Goal: Task Accomplishment & Management: Manage account settings

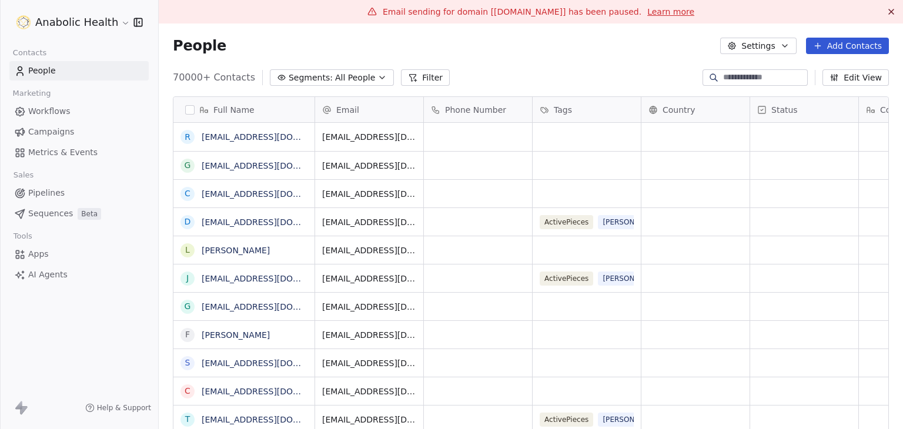
scroll to position [368, 726]
click at [451, 61] on div "People Settings Add Contacts" at bounding box center [531, 46] width 744 height 45
click at [780, 43] on icon "button" at bounding box center [784, 45] width 9 height 9
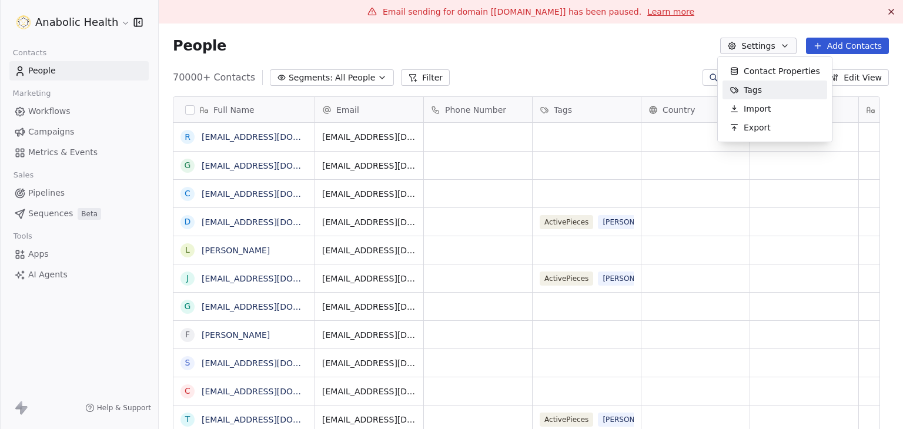
click at [763, 88] on div "Tags" at bounding box center [746, 90] width 46 height 19
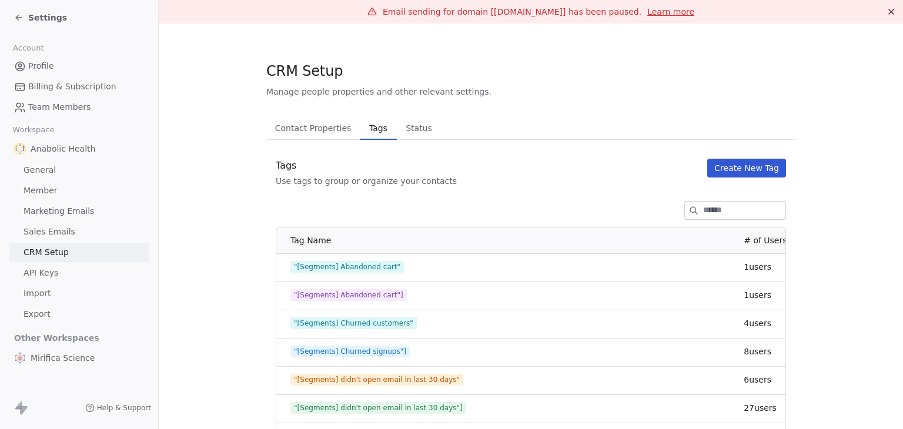
click at [50, 17] on span "Settings" at bounding box center [47, 18] width 39 height 12
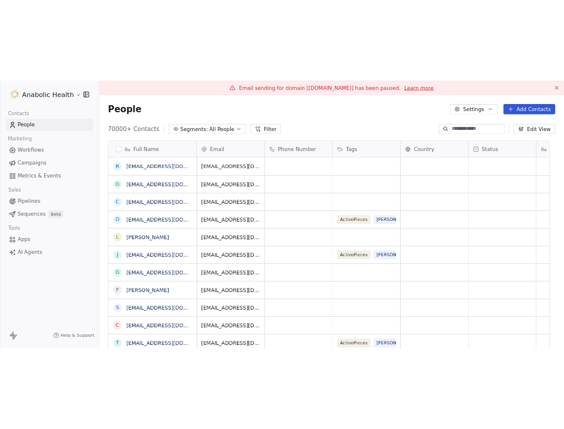
scroll to position [368, 726]
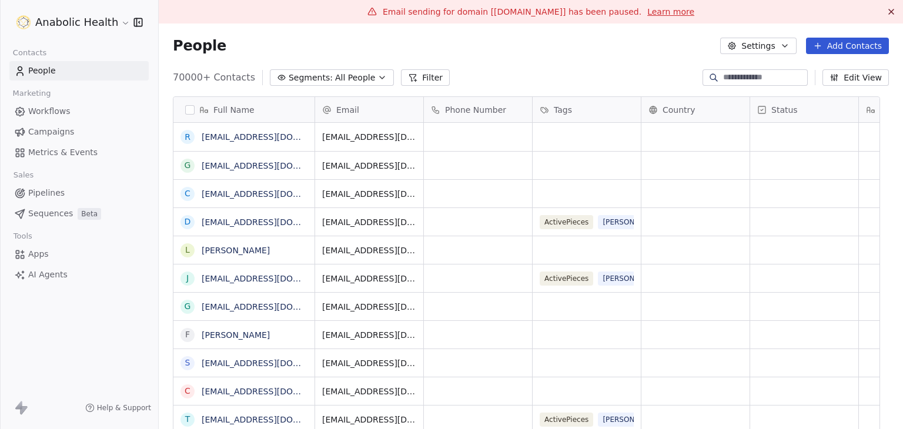
click at [409, 76] on button "Filter" at bounding box center [425, 77] width 49 height 16
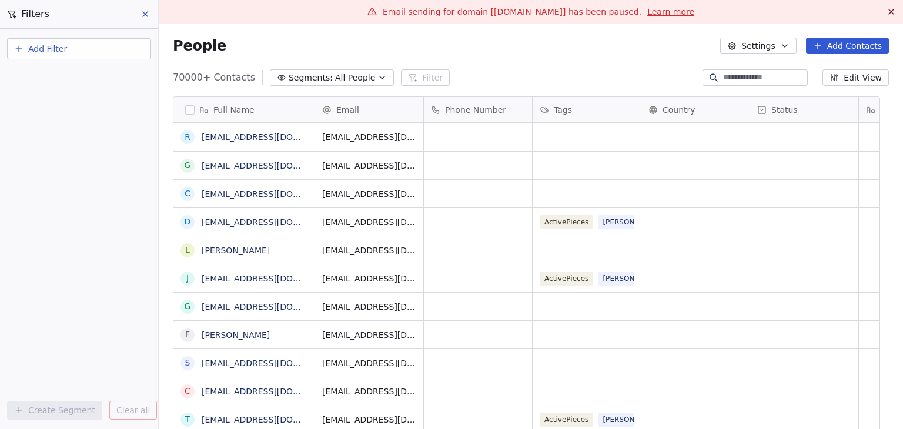
click at [68, 54] on button "Add Filter" at bounding box center [79, 48] width 144 height 21
click at [68, 76] on span "Contact properties" at bounding box center [57, 76] width 76 height 12
type input "****"
click at [49, 116] on div "Tags" at bounding box center [78, 119] width 119 height 12
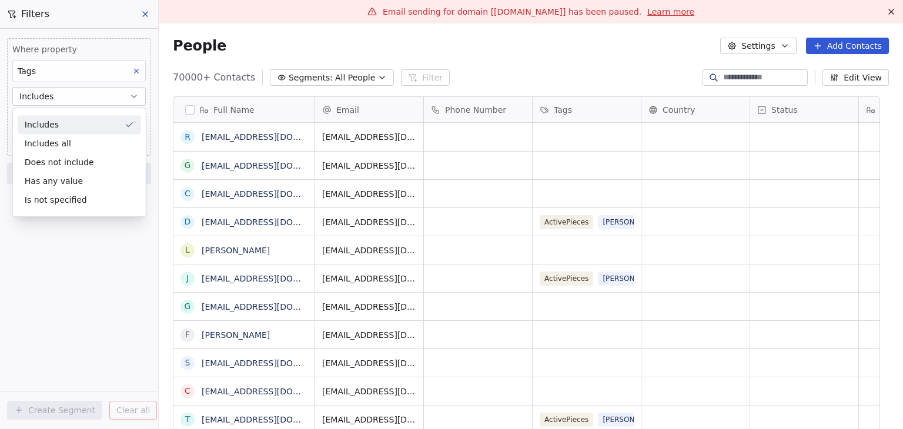
click at [82, 122] on div "Includes" at bounding box center [79, 124] width 123 height 19
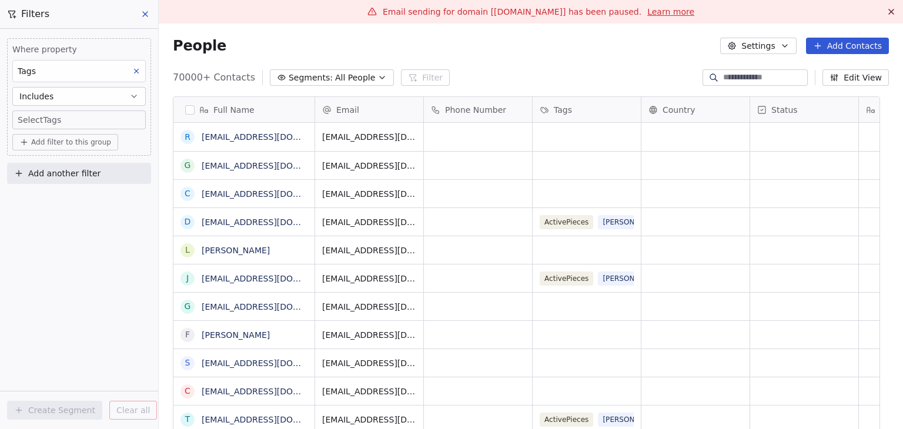
click at [82, 101] on button "Includes" at bounding box center [78, 96] width 133 height 19
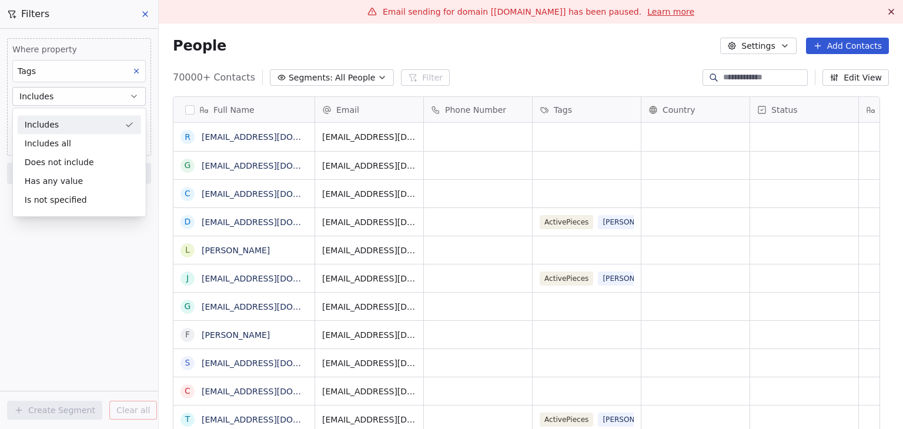
click at [73, 123] on div "Includes" at bounding box center [79, 124] width 123 height 19
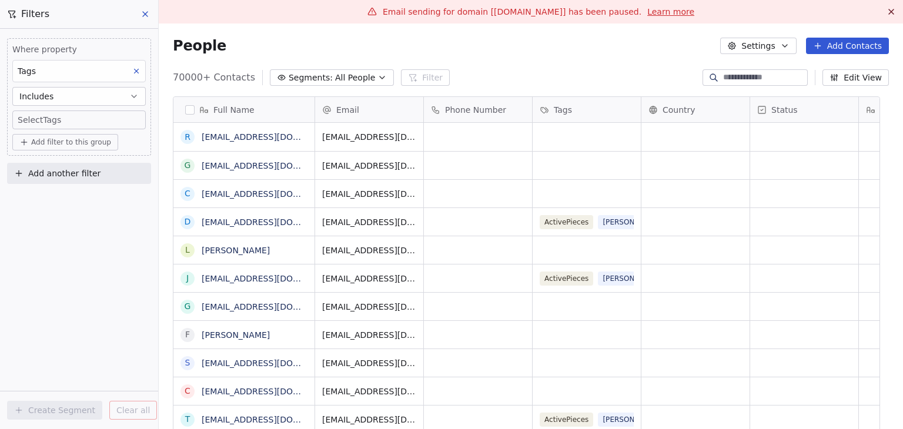
click at [73, 123] on body "Anabolic Health Contacts People Marketing Workflows Campaigns Metrics & Events …" at bounding box center [451, 214] width 903 height 429
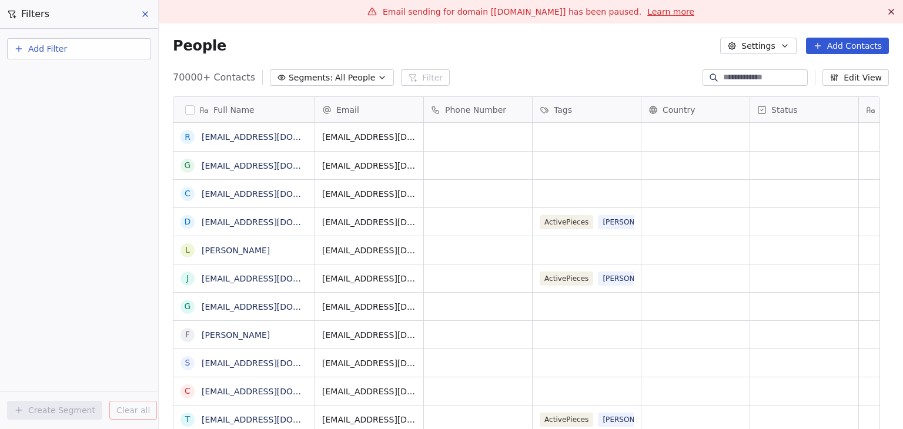
click at [55, 56] on button "Add Filter" at bounding box center [79, 48] width 144 height 21
click at [55, 78] on span "Contact properties" at bounding box center [57, 76] width 76 height 12
type input "***"
click at [41, 120] on div "Tags" at bounding box center [78, 119] width 119 height 12
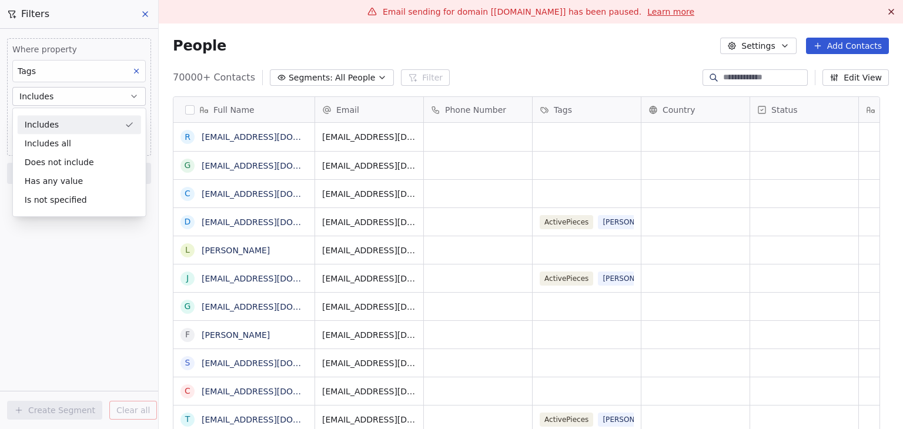
click at [41, 128] on div "Includes" at bounding box center [79, 124] width 123 height 19
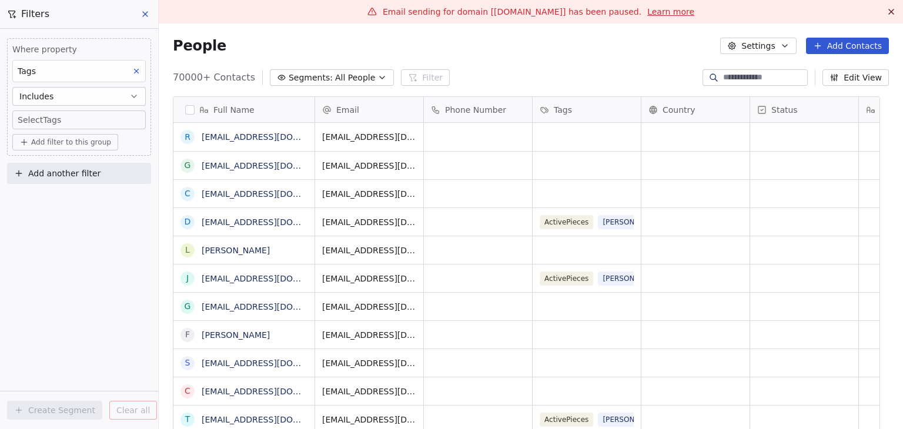
click at [43, 122] on body "Anabolic Health Contacts People Marketing Workflows Campaigns Metrics & Events …" at bounding box center [451, 214] width 903 height 429
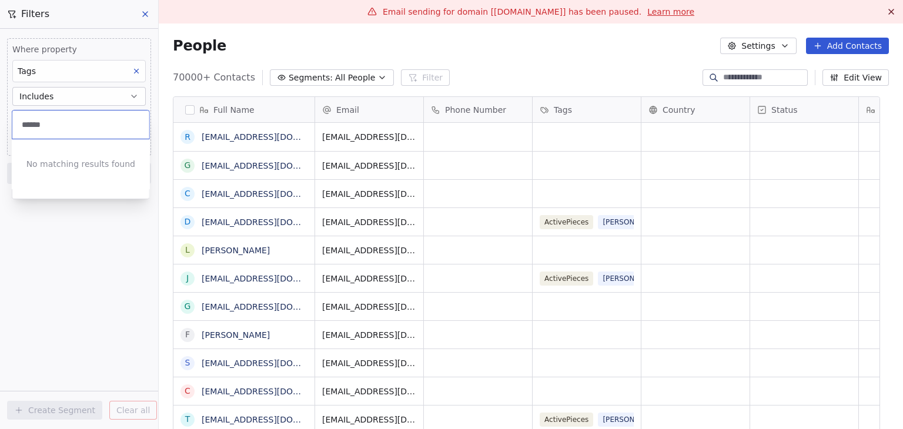
type input "******"
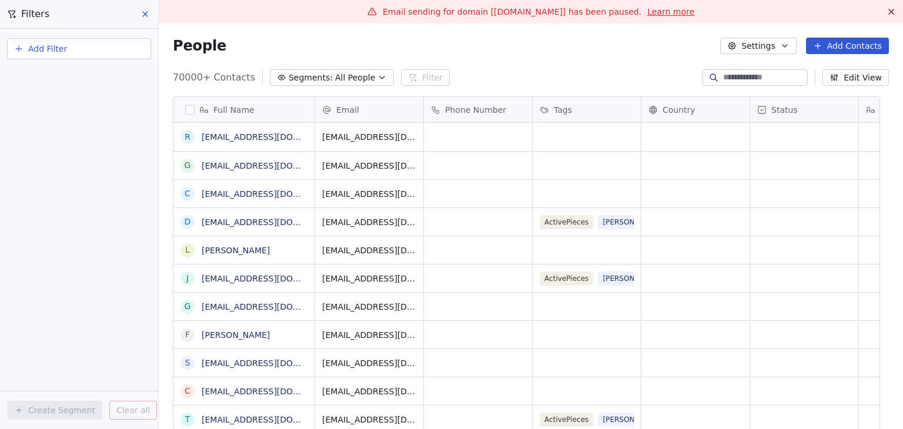
click at [64, 48] on span "Add Filter" at bounding box center [47, 49] width 39 height 12
click at [66, 73] on span "Contact properties" at bounding box center [57, 76] width 76 height 12
type input "****"
click at [32, 119] on span "Tags" at bounding box center [28, 119] width 18 height 12
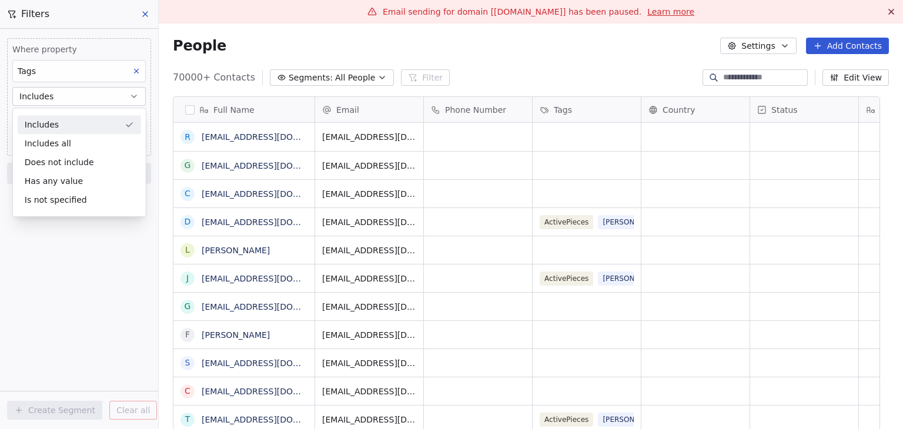
click at [47, 128] on div "Includes" at bounding box center [79, 124] width 123 height 19
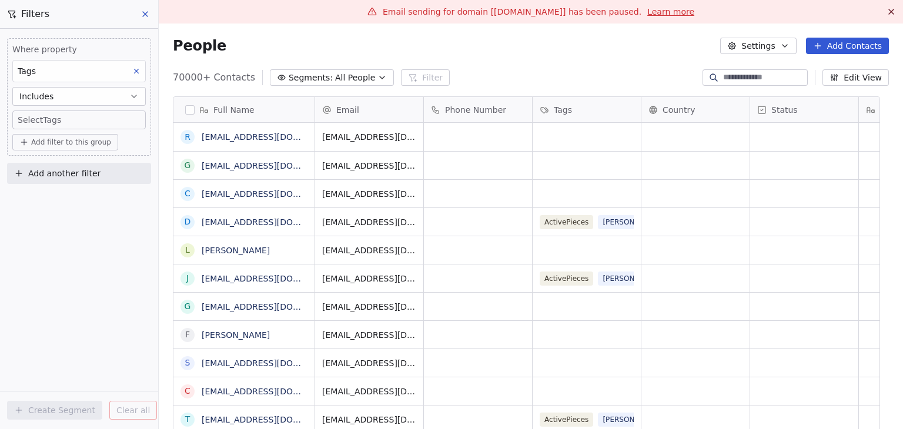
click at [49, 121] on body "Anabolic Health Contacts People Marketing Workflows Campaigns Metrics & Events …" at bounding box center [451, 214] width 903 height 429
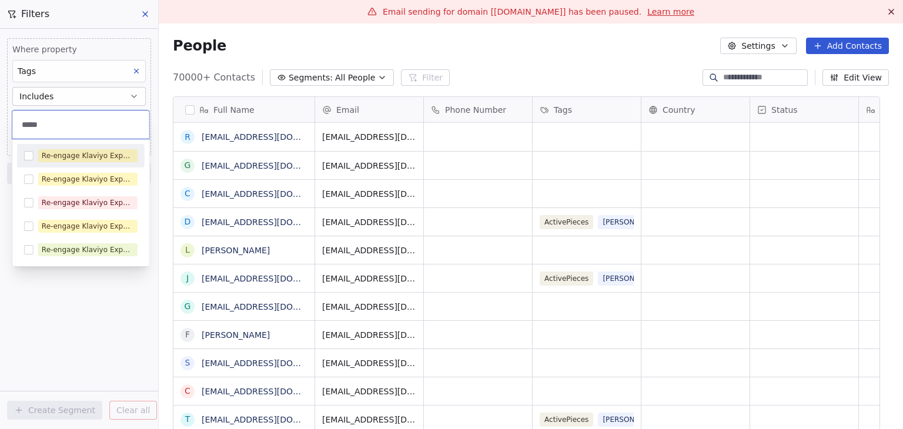
type input "*****"
click at [65, 155] on div "Re-engage Klaviyo Exports" at bounding box center [88, 156] width 92 height 11
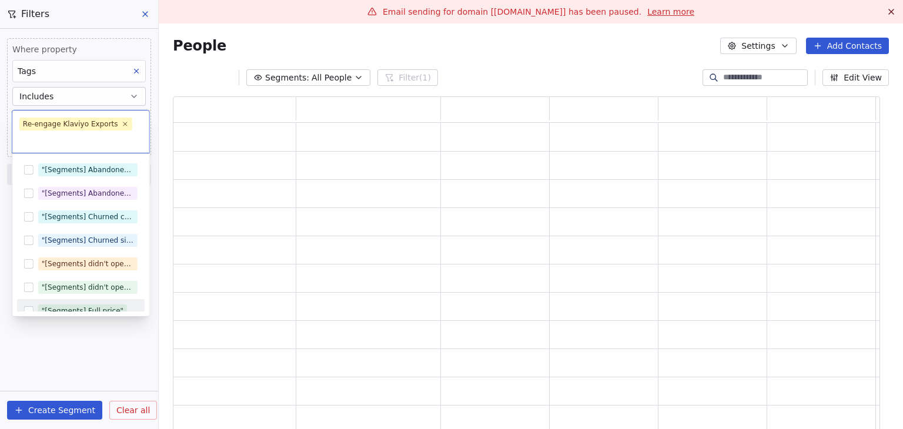
click at [48, 343] on html "Anabolic Health Contacts People Marketing Workflows Campaigns Metrics & Events …" at bounding box center [451, 214] width 903 height 429
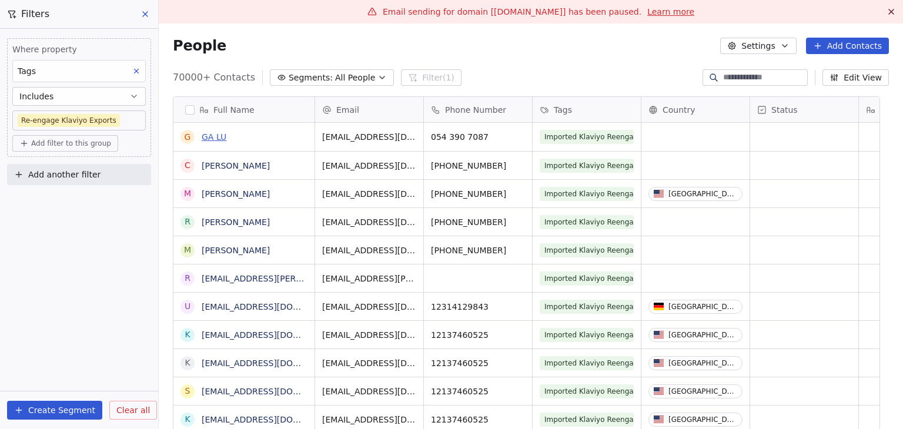
click at [219, 138] on link "GA LU" at bounding box center [214, 136] width 25 height 9
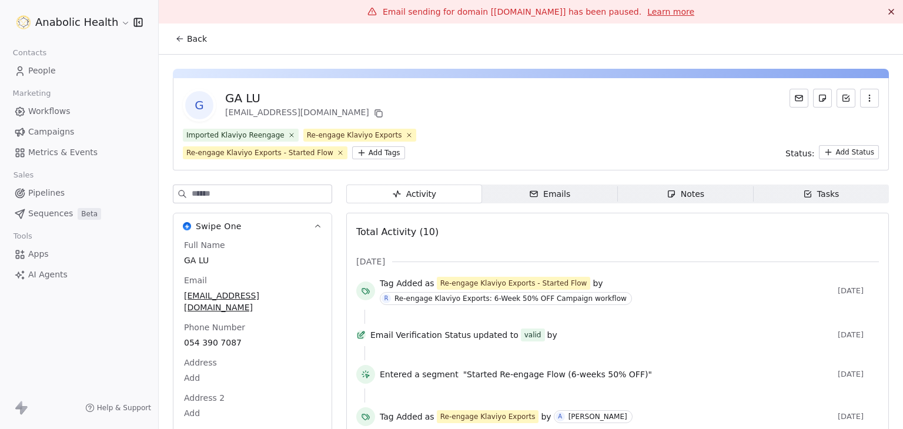
drag, startPoint x: 195, startPoint y: 40, endPoint x: 349, endPoint y: 4, distance: 157.6
click at [195, 40] on span "Back" at bounding box center [197, 39] width 20 height 12
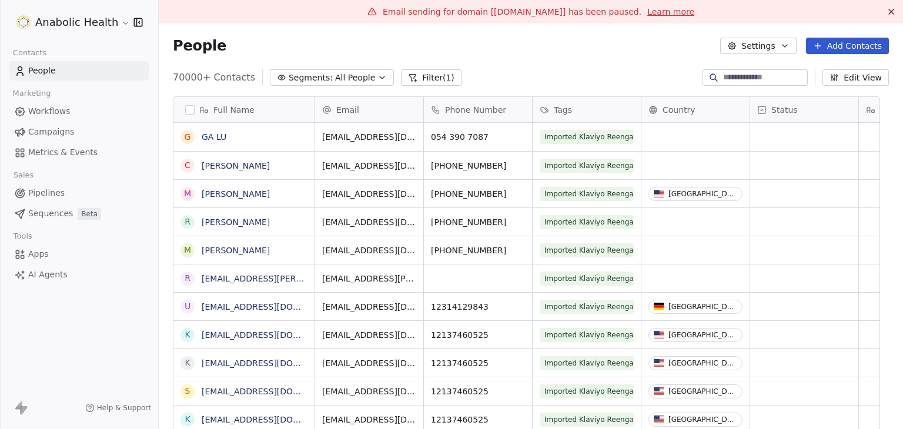
scroll to position [368, 726]
click at [420, 83] on button "Filter (1)" at bounding box center [431, 77] width 61 height 16
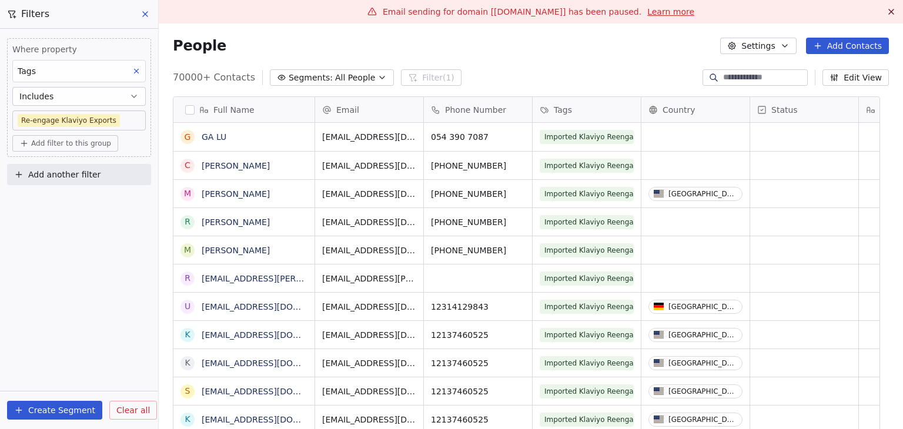
click at [143, 15] on icon at bounding box center [145, 14] width 5 height 5
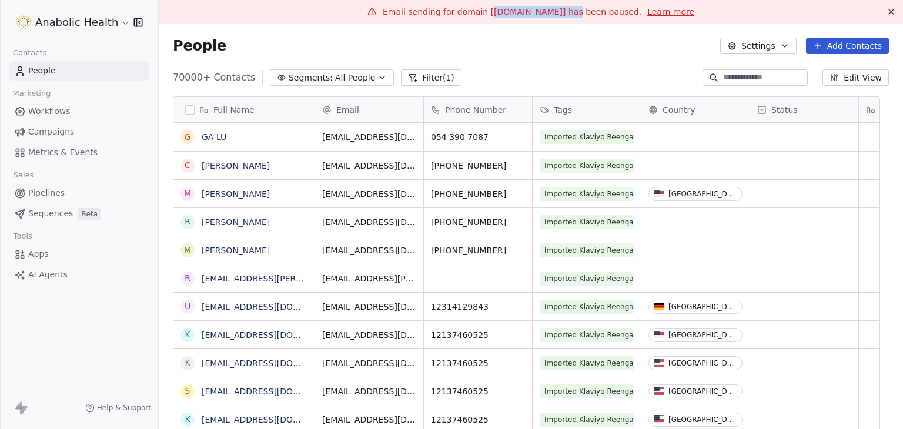
drag, startPoint x: 489, startPoint y: 10, endPoint x: 560, endPoint y: 15, distance: 71.9
click at [560, 15] on span "Email sending for domain [[DOMAIN_NAME]] has been paused." at bounding box center [512, 11] width 259 height 9
copy span "[DOMAIN_NAME]"
click at [415, 31] on div "People Settings Add Contacts" at bounding box center [531, 46] width 744 height 45
click at [67, 30] on html "Anabolic Health Contacts People Marketing Workflows Campaigns Metrics & Events …" at bounding box center [451, 214] width 903 height 429
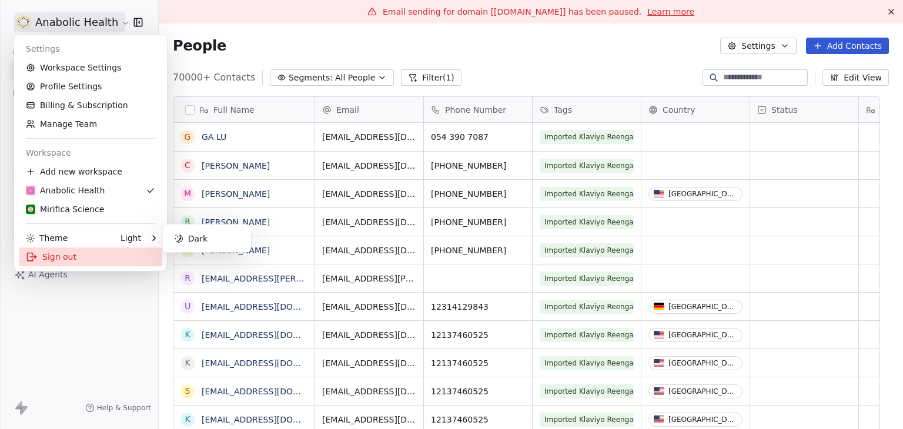
click at [58, 252] on div "Sign out" at bounding box center [90, 257] width 143 height 19
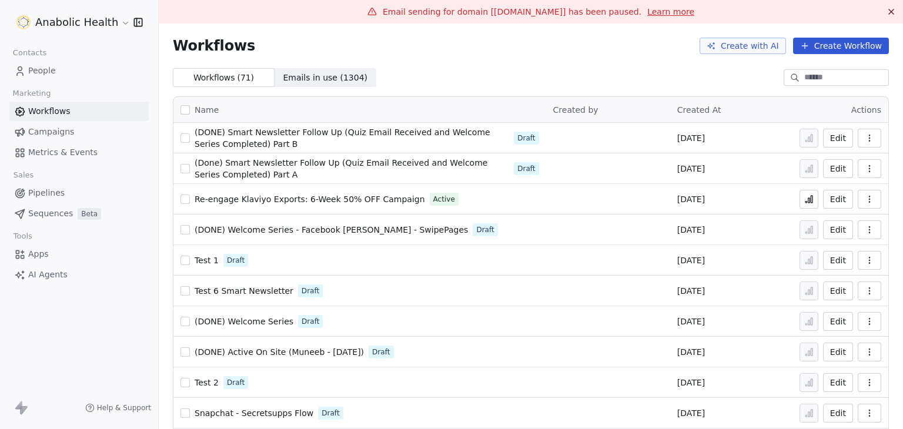
click at [78, 29] on html "Anabolic Health Contacts People Marketing Workflows Campaigns Metrics & Events …" at bounding box center [451, 214] width 903 height 429
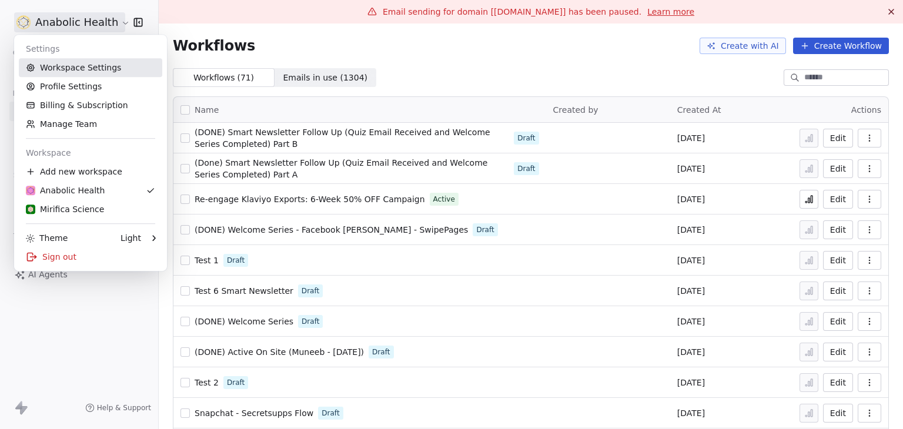
click at [79, 73] on link "Workspace Settings" at bounding box center [90, 67] width 143 height 19
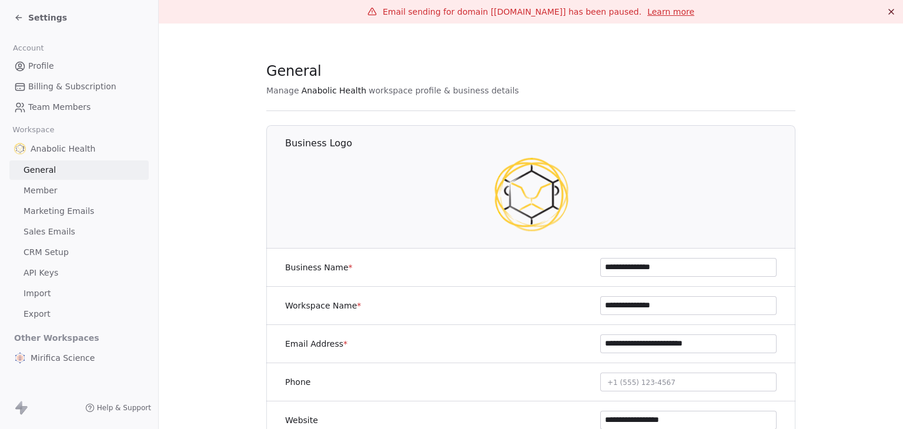
click at [74, 205] on span "Marketing Emails" at bounding box center [59, 211] width 71 height 12
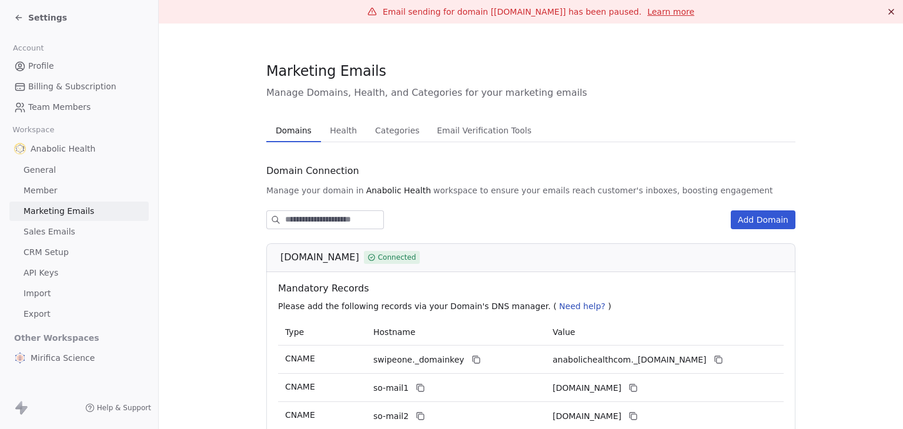
click at [339, 131] on span "Health" at bounding box center [343, 130] width 36 height 16
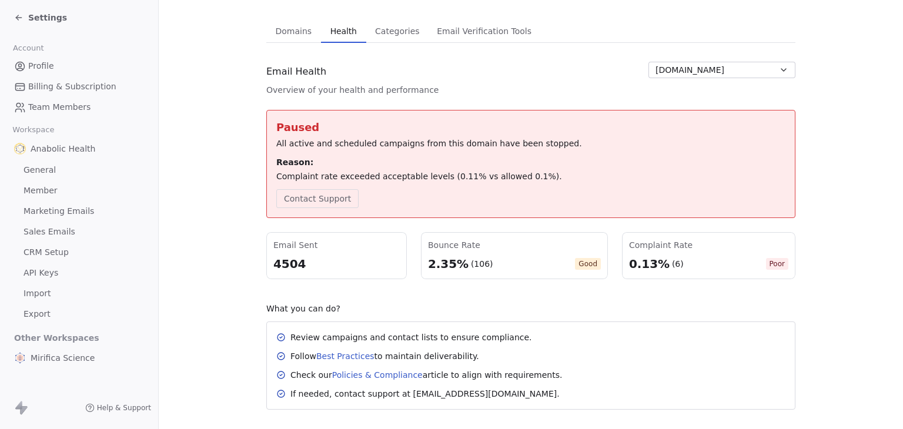
scroll to position [103, 0]
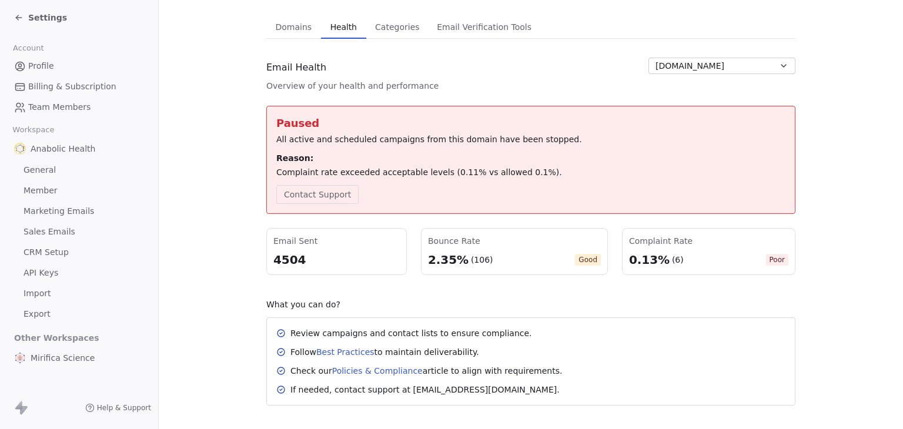
click at [51, 16] on span "Settings" at bounding box center [47, 18] width 39 height 12
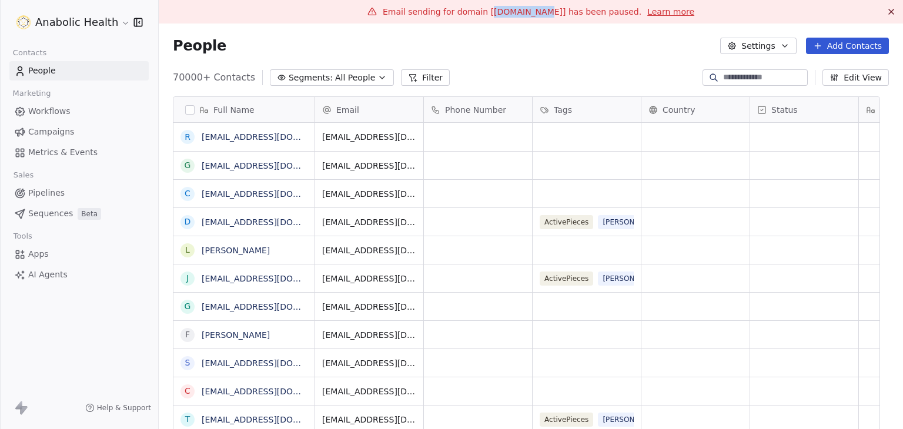
scroll to position [368, 726]
drag, startPoint x: 489, startPoint y: 13, endPoint x: 560, endPoint y: 16, distance: 71.2
click at [560, 16] on span "Email sending for domain [[DOMAIN_NAME]] has been paused." at bounding box center [512, 11] width 259 height 9
click at [481, 76] on div "70000+ Contacts Segments: All People Filter Edit View" at bounding box center [531, 77] width 744 height 19
click at [537, 66] on div "People Settings Add Contacts" at bounding box center [531, 46] width 744 height 45
